Goal: Transaction & Acquisition: Book appointment/travel/reservation

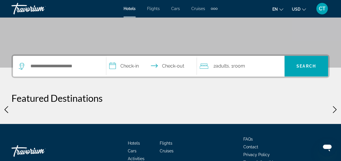
scroll to position [115, 0]
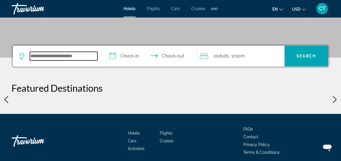
click at [68, 56] on input "Search widget" at bounding box center [64, 56] width 68 height 9
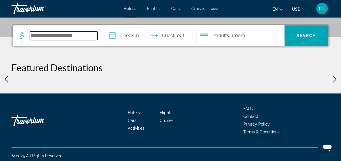
scroll to position [140, 0]
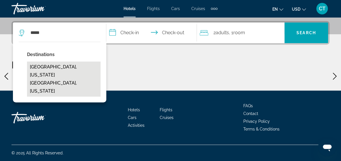
click at [70, 65] on button "[GEOGRAPHIC_DATA], [US_STATE][GEOGRAPHIC_DATA], [US_STATE]" at bounding box center [64, 78] width 74 height 35
type input "**********"
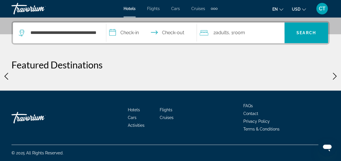
click at [133, 29] on input "**********" at bounding box center [152, 33] width 93 height 22
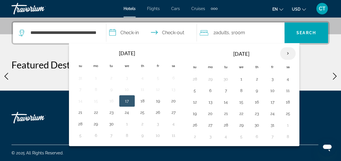
click at [296, 51] on th "Next month" at bounding box center [288, 53] width 16 height 13
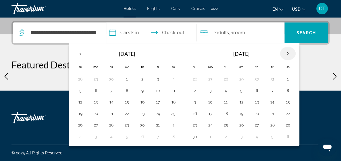
click at [296, 51] on th "Next month" at bounding box center [288, 53] width 16 height 13
click at [277, 100] on button "13" at bounding box center [272, 102] width 9 height 8
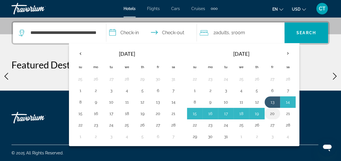
click at [277, 110] on button "20" at bounding box center [272, 113] width 9 height 8
type input "**********"
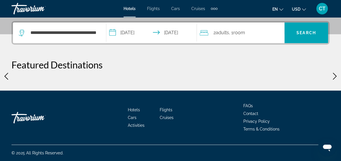
click at [226, 32] on span "Adults" at bounding box center [222, 32] width 13 height 5
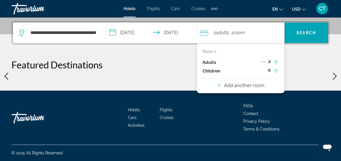
click at [276, 58] on icon "Increment adults" at bounding box center [276, 61] width 5 height 7
click at [210, 49] on p "Room 1" at bounding box center [210, 51] width 14 height 5
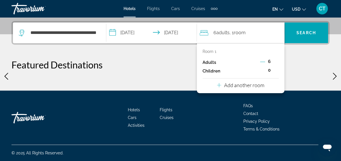
click at [220, 83] on icon "Travelers: 6 adults, 0 children" at bounding box center [219, 85] width 4 height 4
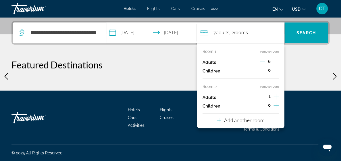
click at [221, 117] on icon "Travelers: 7 adults, 0 children" at bounding box center [219, 120] width 4 height 7
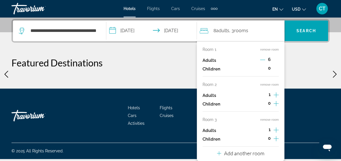
click at [220, 151] on icon "Travelers: 8 adults, 0 children" at bounding box center [219, 153] width 4 height 7
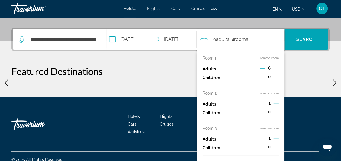
scroll to position [131, 0]
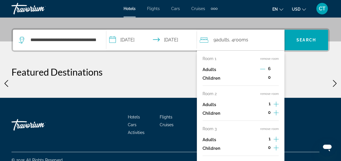
click at [263, 67] on icon "Decrement adults" at bounding box center [262, 68] width 5 height 5
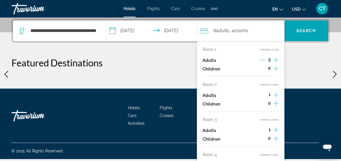
click at [263, 58] on icon "Decrement adults" at bounding box center [262, 59] width 5 height 5
click at [276, 66] on icon "Increment children" at bounding box center [276, 68] width 5 height 7
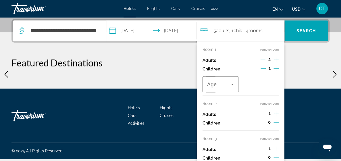
click at [232, 82] on icon "Travelers: 5 adults, 1 child" at bounding box center [232, 84] width 7 height 7
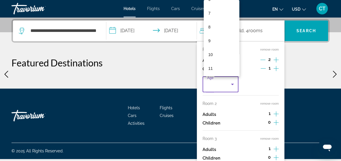
scroll to position [106, 0]
click at [215, 42] on mat-option "10" at bounding box center [222, 41] width 36 height 14
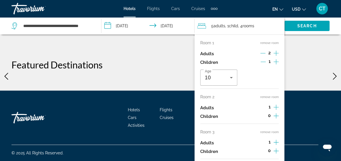
scroll to position [198, 0]
click at [278, 105] on icon "Increment adults" at bounding box center [276, 107] width 5 height 7
click at [276, 116] on icon "Increment children" at bounding box center [276, 115] width 5 height 5
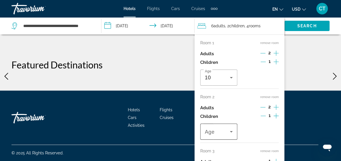
click at [232, 132] on icon "Travelers: 6 adults, 2 children" at bounding box center [231, 131] width 3 height 1
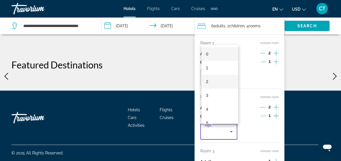
click at [212, 80] on mat-option "2" at bounding box center [219, 82] width 37 height 14
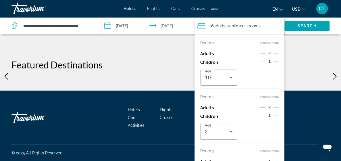
scroll to position [217, 0]
click at [241, 154] on div "Room 3 remove room Adults 1 Children 0" at bounding box center [239, 163] width 78 height 29
click at [252, 155] on div "Room 3 remove room Adults 1 Children 0" at bounding box center [239, 163] width 78 height 29
click at [269, 160] on span "1" at bounding box center [270, 161] width 2 height 5
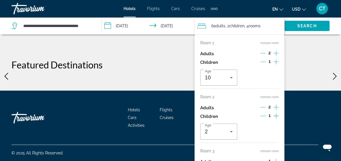
click at [245, 84] on div "Age 10" at bounding box center [239, 78] width 78 height 16
click at [256, 72] on div "Age 10" at bounding box center [239, 78] width 78 height 16
click at [258, 99] on div "Room 2 remove room" at bounding box center [239, 97] width 78 height 5
click at [307, 24] on span "Search" at bounding box center [307, 26] width 20 height 5
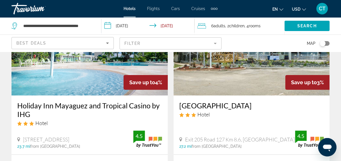
scroll to position [57, 0]
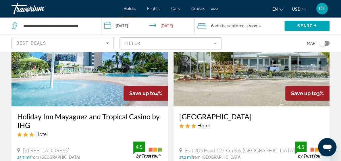
click at [36, 76] on img "Main content" at bounding box center [89, 60] width 156 height 92
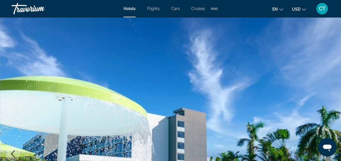
click at [12, 153] on icon "Previous image" at bounding box center [12, 153] width 7 height 7
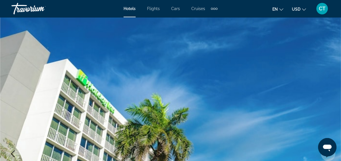
click at [12, 151] on icon "Previous image" at bounding box center [12, 153] width 7 height 7
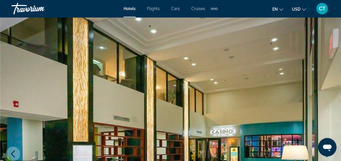
click at [12, 151] on icon "Previous image" at bounding box center [12, 153] width 7 height 7
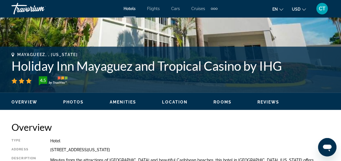
scroll to position [201, 0]
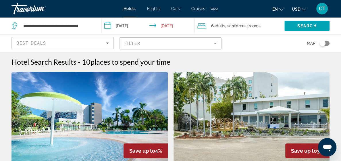
click at [231, 24] on span ", 2 Child Children" at bounding box center [234, 26] width 19 height 8
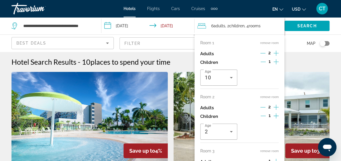
click at [261, 24] on span "rooms" at bounding box center [255, 26] width 12 height 5
click at [204, 24] on icon "Travelers: 6 adults, 2 children" at bounding box center [201, 25] width 9 height 7
click at [261, 24] on span "rooms" at bounding box center [255, 26] width 12 height 5
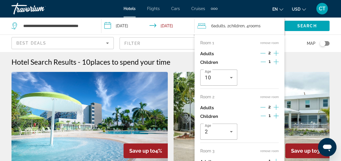
click at [214, 28] on div "6 Adult Adults , 2 Child Children , 4 Room rooms" at bounding box center [240, 26] width 87 height 8
click at [279, 24] on div "6 Adult Adults , 2 Child Children , 4 Room rooms" at bounding box center [240, 26] width 87 height 8
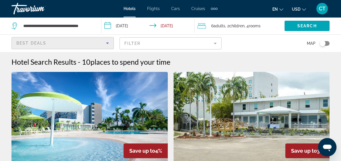
click at [54, 42] on div "Best Deals" at bounding box center [61, 43] width 90 height 7
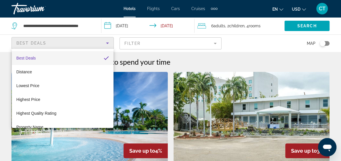
click at [220, 25] on div at bounding box center [170, 80] width 341 height 161
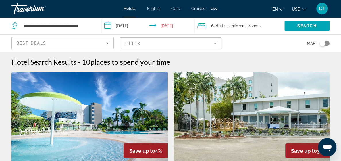
click at [220, 25] on span "Adults" at bounding box center [220, 26] width 12 height 5
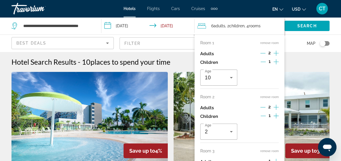
click at [259, 24] on span "rooms" at bounding box center [255, 26] width 12 height 5
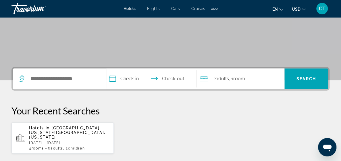
scroll to position [86, 0]
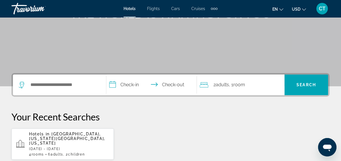
click at [47, 79] on div "Search widget" at bounding box center [60, 84] width 82 height 21
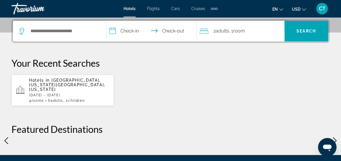
scroll to position [140, 0]
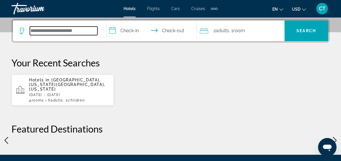
click at [40, 34] on input "Search widget" at bounding box center [64, 30] width 68 height 9
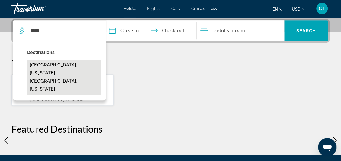
click at [54, 63] on button "[GEOGRAPHIC_DATA], [US_STATE][GEOGRAPHIC_DATA], [US_STATE]" at bounding box center [64, 76] width 74 height 35
type input "**********"
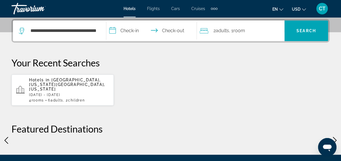
click at [122, 30] on input "**********" at bounding box center [152, 31] width 93 height 22
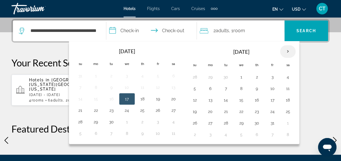
click at [296, 49] on th "Next month" at bounding box center [288, 51] width 16 height 13
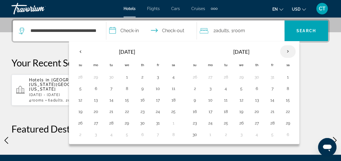
click at [296, 49] on th "Next month" at bounding box center [288, 51] width 16 height 13
click at [277, 101] on button "13" at bounding box center [272, 100] width 9 height 8
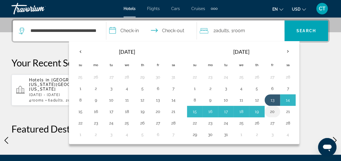
click at [277, 110] on button "20" at bounding box center [272, 111] width 9 height 8
type input "**********"
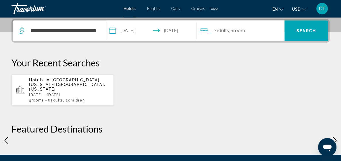
click at [229, 29] on span "Adults" at bounding box center [222, 30] width 13 height 5
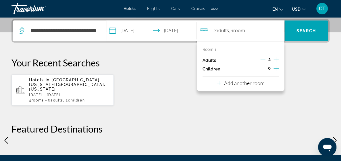
click at [276, 58] on icon "Increment adults" at bounding box center [276, 59] width 5 height 7
click at [269, 68] on span "0" at bounding box center [269, 68] width 3 height 5
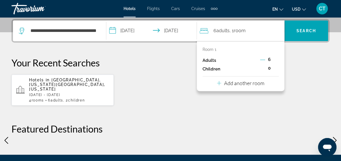
click at [207, 68] on p "Children" at bounding box center [212, 69] width 18 height 5
click at [270, 69] on span "0" at bounding box center [269, 68] width 3 height 5
click at [263, 60] on icon "Decrement adults" at bounding box center [262, 60] width 5 height 0
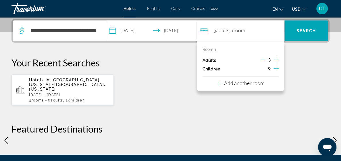
click at [220, 81] on icon "Travelers: 3 adults, 0 children" at bounding box center [219, 83] width 4 height 7
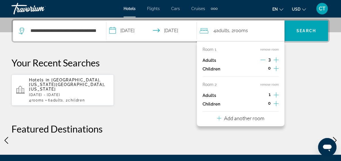
click at [276, 93] on icon "Increment adults" at bounding box center [276, 94] width 5 height 7
click at [262, 95] on icon "Decrement adults" at bounding box center [262, 94] width 5 height 5
click at [276, 103] on icon "Increment children" at bounding box center [276, 103] width 5 height 7
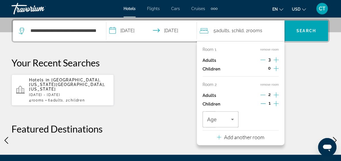
click at [276, 68] on icon "Increment children" at bounding box center [276, 68] width 5 height 5
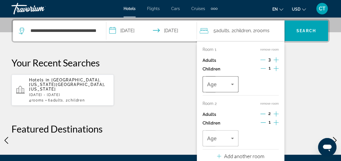
click at [235, 82] on icon "Travelers: 5 adults, 2 children" at bounding box center [232, 84] width 7 height 7
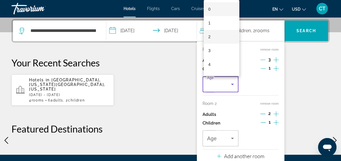
click at [215, 37] on mat-option "2" at bounding box center [222, 37] width 36 height 14
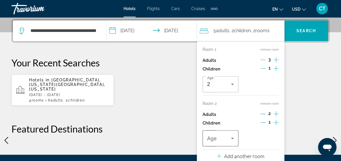
click at [234, 137] on icon "Travelers: 5 adults, 2 children" at bounding box center [232, 138] width 7 height 7
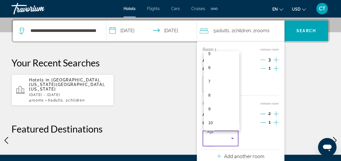
scroll to position [84, 0]
click at [217, 114] on mat-option "10" at bounding box center [222, 114] width 36 height 14
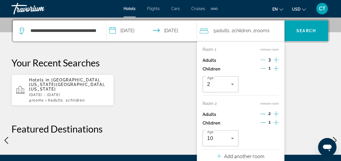
click at [220, 155] on icon "Travelers: 5 adults, 2 children" at bounding box center [219, 156] width 4 height 7
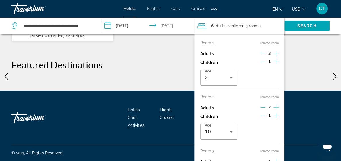
scroll to position [279, 0]
click at [276, 159] on icon "Increment adults" at bounding box center [276, 161] width 5 height 7
click at [305, 24] on span "Search" at bounding box center [307, 26] width 20 height 5
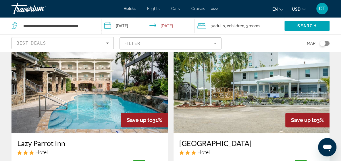
scroll to position [29, 0]
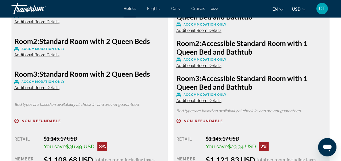
scroll to position [948, 0]
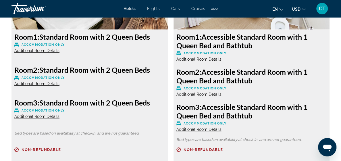
click at [49, 53] on span "Additional Room Details" at bounding box center [36, 50] width 45 height 5
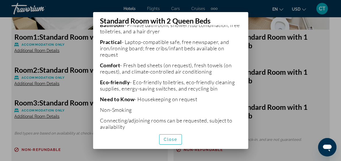
scroll to position [216, 0]
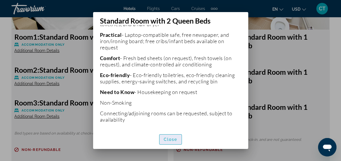
click at [172, 139] on span "Close" at bounding box center [171, 139] width 14 height 5
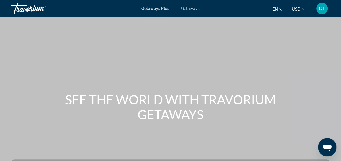
click at [189, 7] on span "Getaways" at bounding box center [190, 8] width 19 height 5
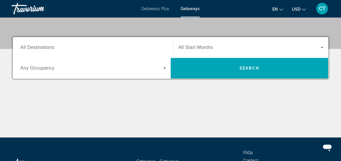
scroll to position [144, 0]
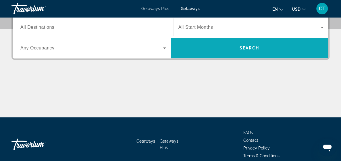
click at [253, 47] on span "Search" at bounding box center [250, 48] width 20 height 5
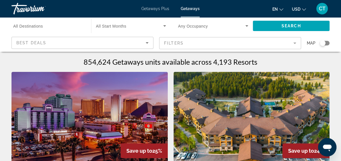
click at [43, 26] on span "All Destinations" at bounding box center [28, 26] width 30 height 5
click at [43, 26] on input "Destination All Destinations" at bounding box center [48, 26] width 70 height 7
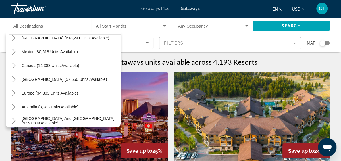
scroll to position [18, 0]
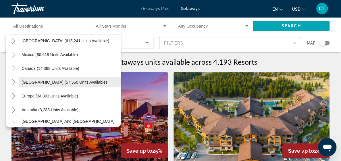
click at [45, 80] on span "Caribbean & Atlantic Islands (57,550 units available)" at bounding box center [64, 82] width 85 height 5
type input "**********"
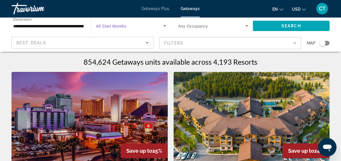
click at [164, 26] on icon "Search widget" at bounding box center [164, 25] width 3 height 1
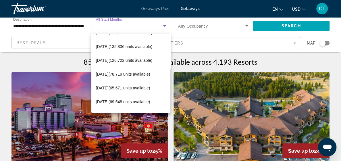
scroll to position [43, 0]
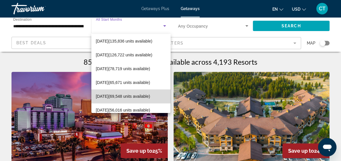
click at [133, 97] on span "March 2026 (69,548 units available)" at bounding box center [123, 96] width 54 height 7
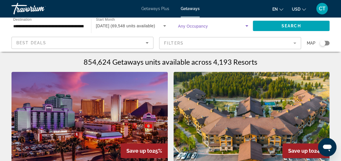
click at [247, 24] on icon "Search widget" at bounding box center [246, 25] width 7 height 7
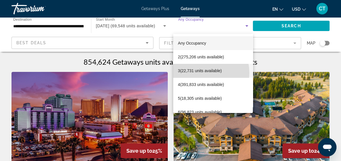
click at [200, 73] on span "3 (22,731 units available)" at bounding box center [200, 70] width 44 height 7
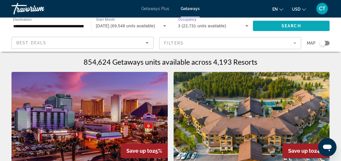
click at [295, 24] on span "Search" at bounding box center [292, 26] width 20 height 5
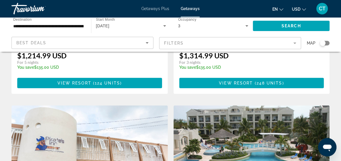
scroll to position [776, 0]
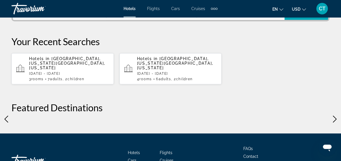
scroll to position [172, 0]
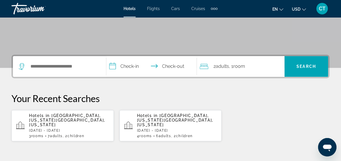
scroll to position [86, 0]
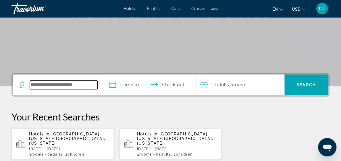
click at [50, 86] on input "Search widget" at bounding box center [64, 84] width 68 height 9
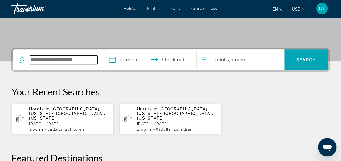
scroll to position [140, 0]
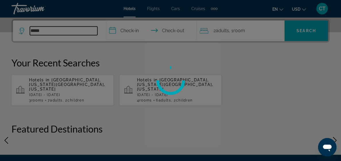
type input "******"
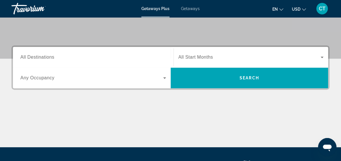
scroll to position [115, 0]
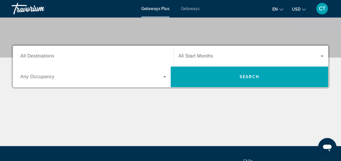
click at [48, 55] on span "All Destinations" at bounding box center [37, 55] width 34 height 5
click at [48, 55] on input "Destination All Destinations" at bounding box center [93, 56] width 146 height 7
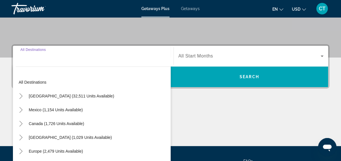
scroll to position [140, 0]
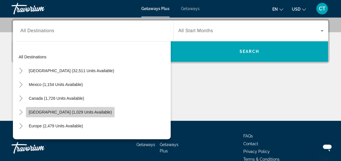
click at [83, 111] on span "Caribbean & Atlantic Islands (1,029 units available)" at bounding box center [70, 112] width 83 height 5
type input "**********"
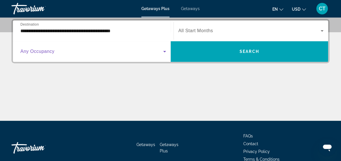
click at [164, 51] on icon "Search widget" at bounding box center [164, 51] width 3 height 1
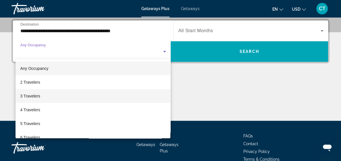
click at [23, 95] on span "3 Travelers" at bounding box center [30, 96] width 20 height 7
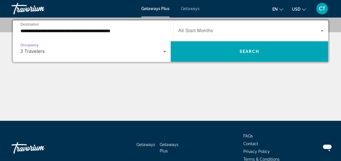
click at [322, 29] on icon "Search widget" at bounding box center [322, 30] width 7 height 7
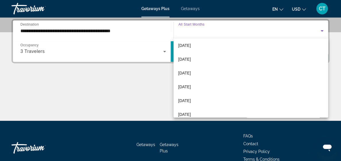
scroll to position [86, 0]
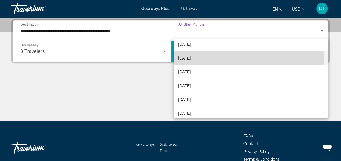
click at [207, 60] on mat-option "March 2026" at bounding box center [251, 58] width 155 height 14
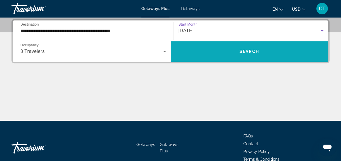
click at [248, 49] on span "Search" at bounding box center [250, 51] width 20 height 5
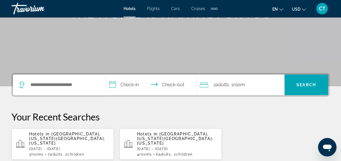
scroll to position [115, 0]
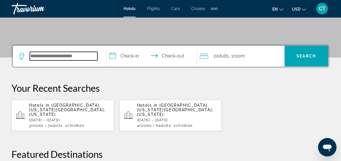
click at [56, 52] on input "Search widget" at bounding box center [64, 56] width 68 height 9
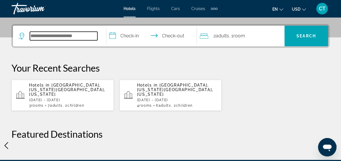
scroll to position [140, 0]
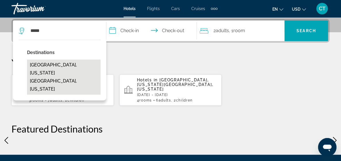
click at [55, 68] on button "[GEOGRAPHIC_DATA], [US_STATE][GEOGRAPHIC_DATA], [US_STATE]" at bounding box center [64, 76] width 74 height 35
type input "**********"
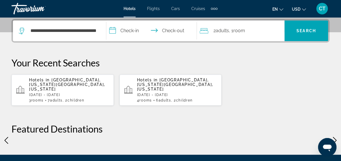
click at [132, 30] on input "**********" at bounding box center [152, 31] width 93 height 22
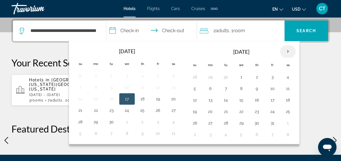
click at [296, 51] on th "Next month" at bounding box center [288, 51] width 16 height 13
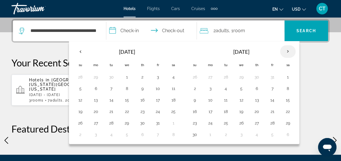
click at [296, 51] on th "Next month" at bounding box center [288, 51] width 16 height 13
click at [277, 99] on button "13" at bounding box center [272, 100] width 9 height 8
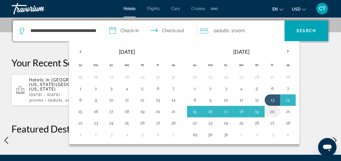
click at [277, 111] on button "20" at bounding box center [272, 111] width 9 height 8
type input "**********"
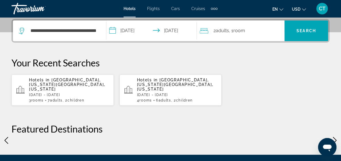
click at [245, 31] on span "Room" at bounding box center [239, 30] width 12 height 5
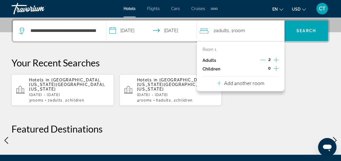
click at [277, 58] on icon "Increment adults" at bounding box center [276, 59] width 5 height 7
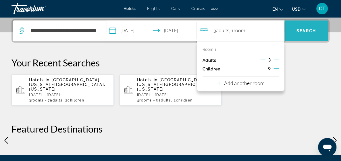
click at [301, 29] on span "Search" at bounding box center [307, 30] width 20 height 5
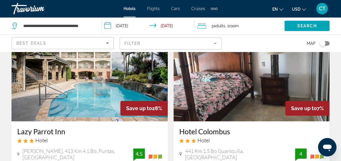
scroll to position [29, 0]
